Goal: Transaction & Acquisition: Purchase product/service

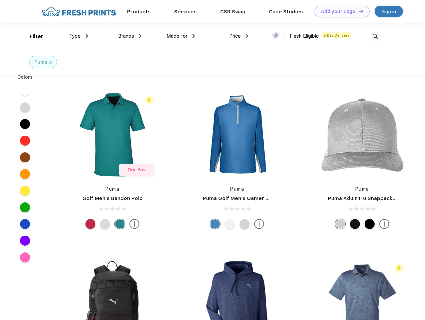
scroll to position [0, 0]
click at [339, 11] on link "Add your Logo Design Tool" at bounding box center [341, 12] width 55 height 12
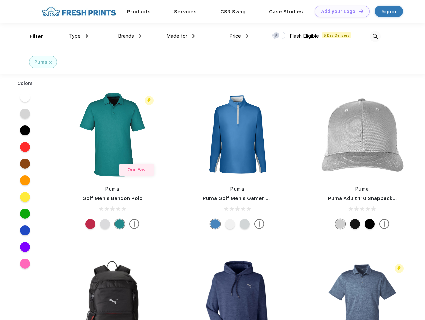
click at [0, 0] on div "Design Tool" at bounding box center [0, 0] width 0 height 0
click at [358, 11] on link "Add your Logo Design Tool" at bounding box center [341, 12] width 55 height 12
click at [32, 36] on div "Filter" at bounding box center [37, 37] width 14 height 8
click at [79, 36] on span "Type" at bounding box center [75, 36] width 12 height 6
click at [130, 36] on span "Brands" at bounding box center [126, 36] width 16 height 6
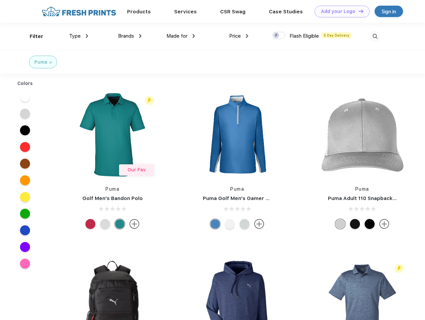
click at [181, 36] on span "Made for" at bounding box center [176, 36] width 21 height 6
click at [239, 36] on span "Price" at bounding box center [235, 36] width 12 height 6
click at [279, 36] on div at bounding box center [278, 35] width 13 height 7
click at [276, 36] on input "checkbox" at bounding box center [274, 33] width 4 height 4
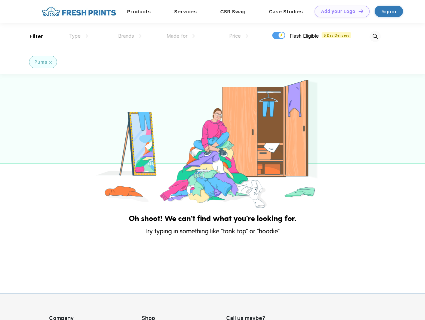
click at [375, 36] on img at bounding box center [374, 36] width 11 height 11
